Goal: Find contact information: Find contact information

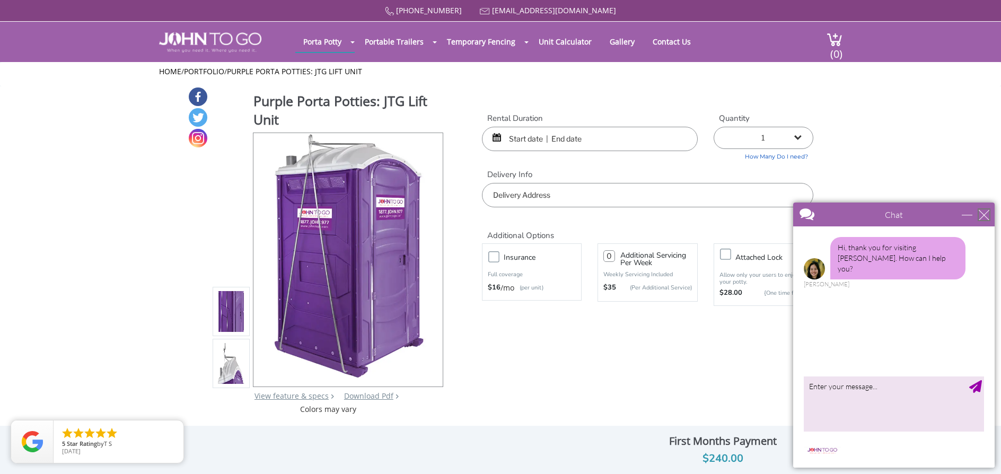
click at [986, 213] on div "close" at bounding box center [984, 215] width 11 height 11
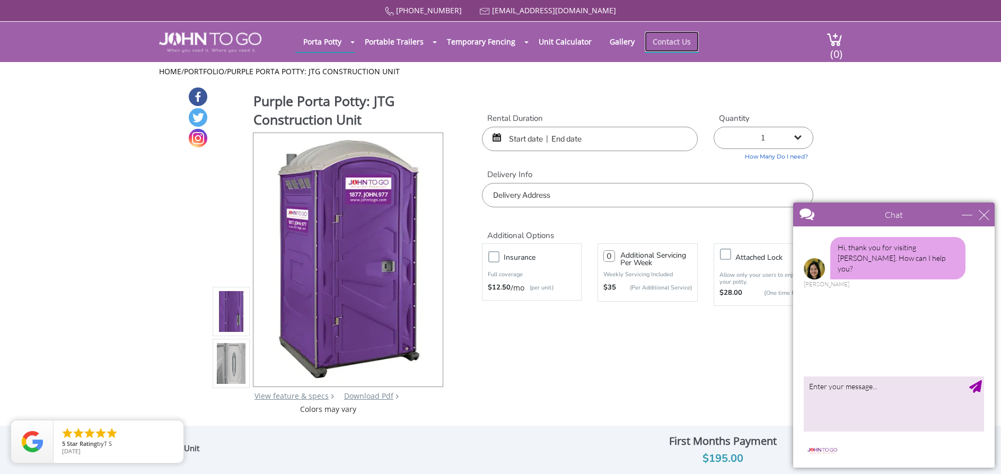
click at [674, 44] on link "Contact Us" at bounding box center [672, 41] width 54 height 21
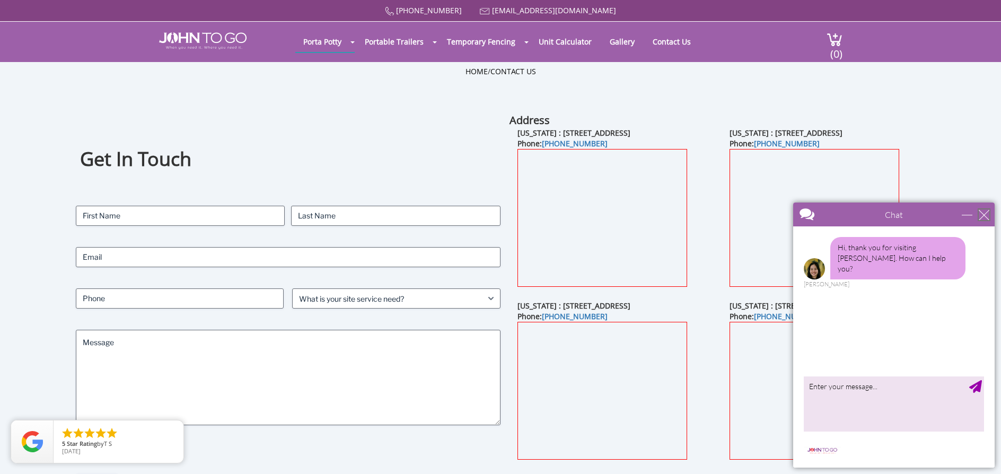
click at [987, 212] on div "close" at bounding box center [984, 215] width 11 height 11
